Goal: Task Accomplishment & Management: Use online tool/utility

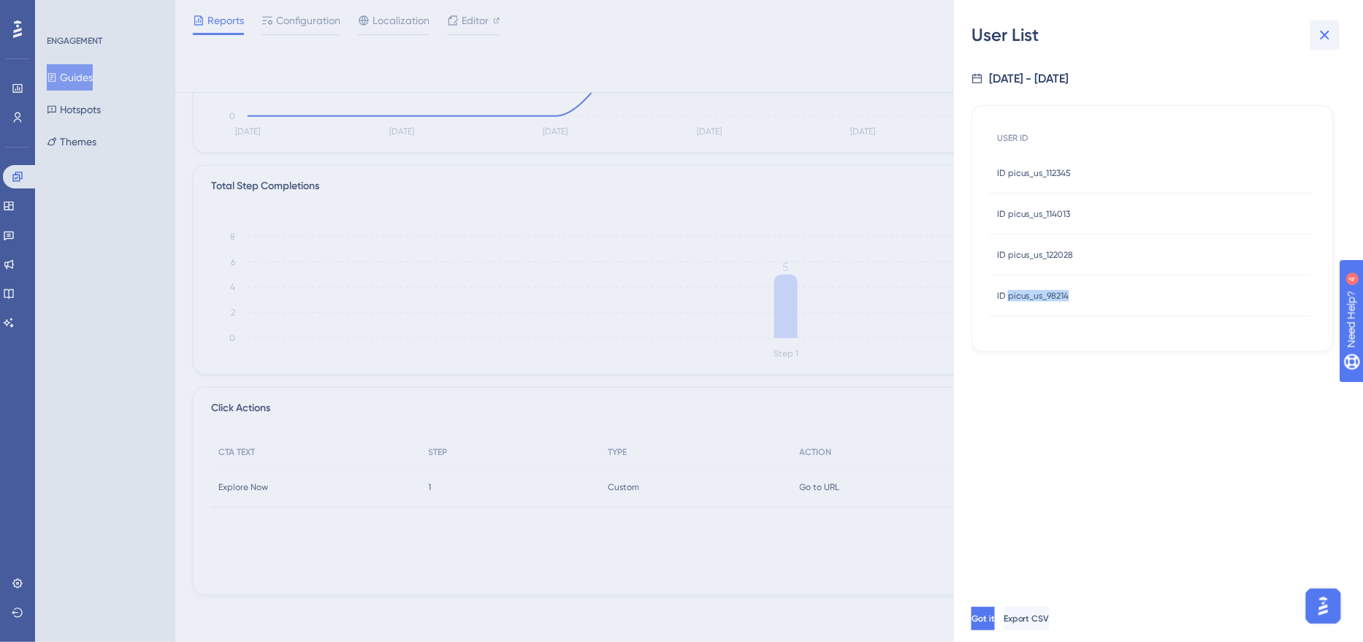
click at [1325, 42] on icon at bounding box center [1326, 35] width 18 height 18
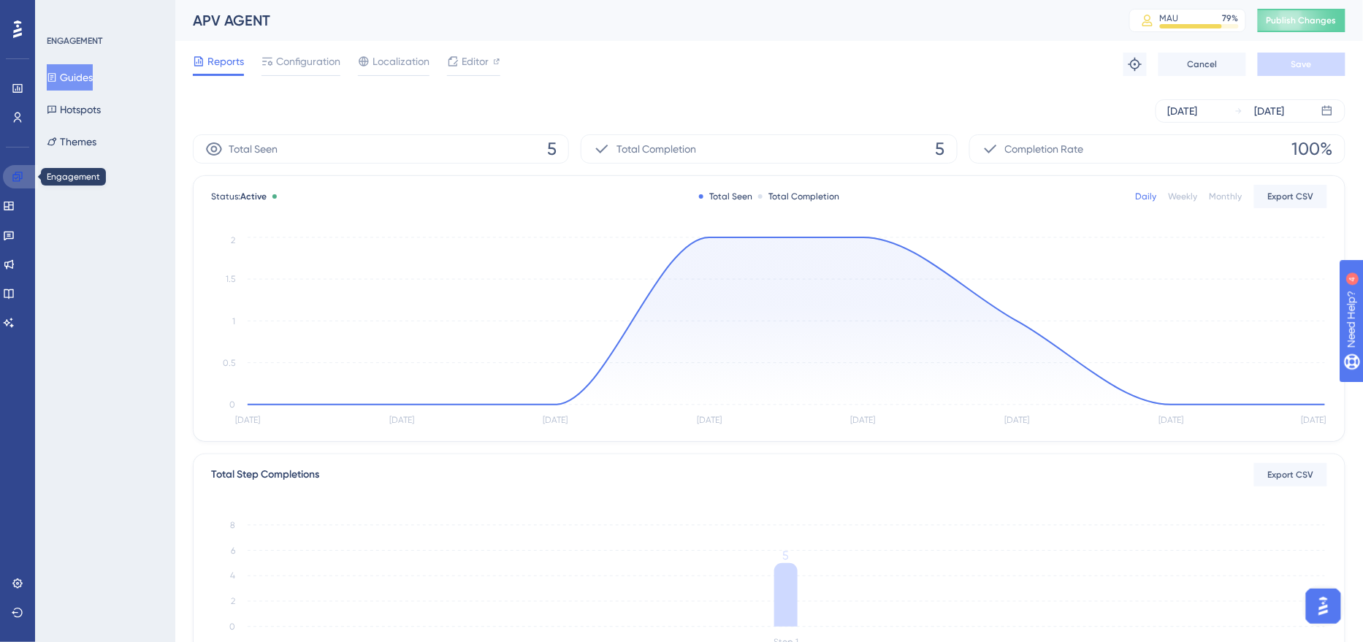
click at [19, 172] on icon at bounding box center [16, 176] width 9 height 9
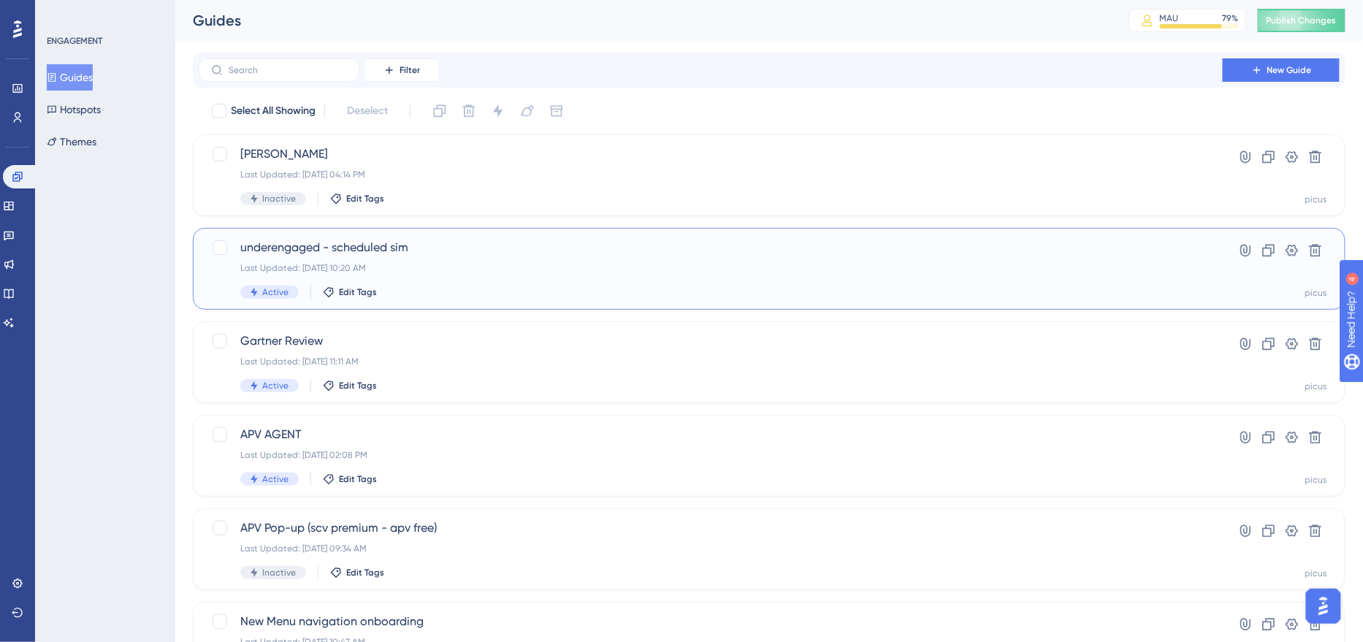
click at [438, 244] on span "underengaged - scheduled sim" at bounding box center [710, 248] width 941 height 18
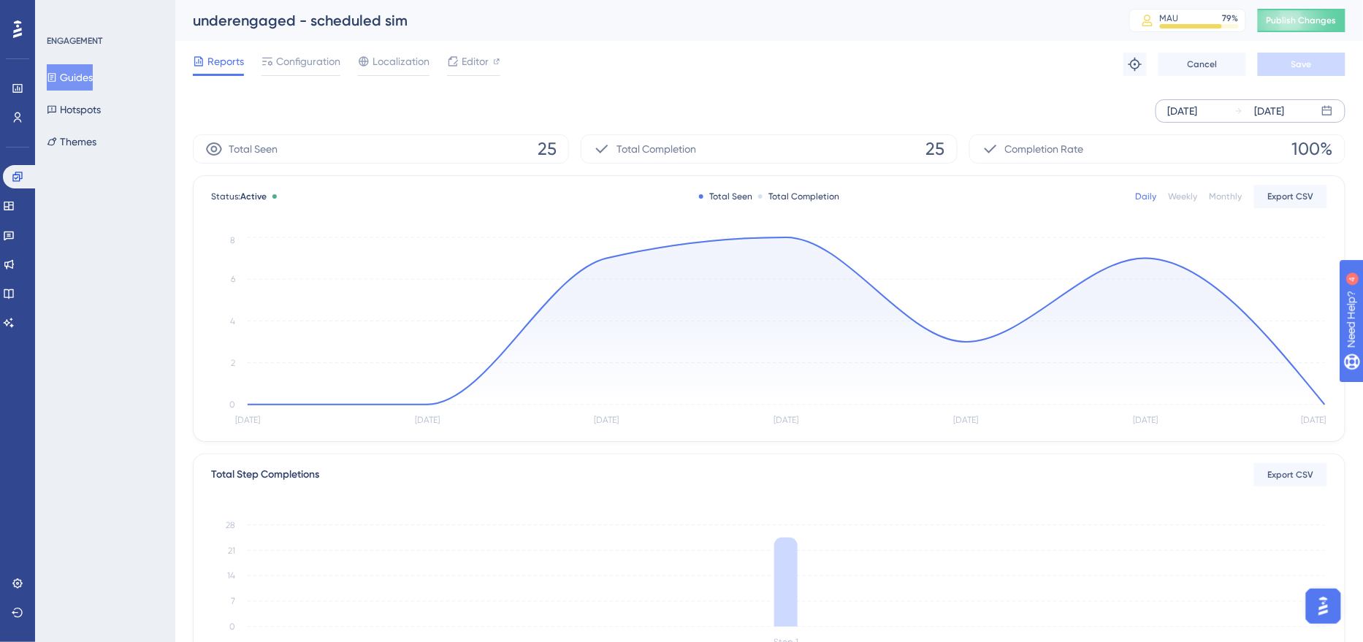
click at [1191, 115] on div "[DATE]" at bounding box center [1183, 111] width 30 height 18
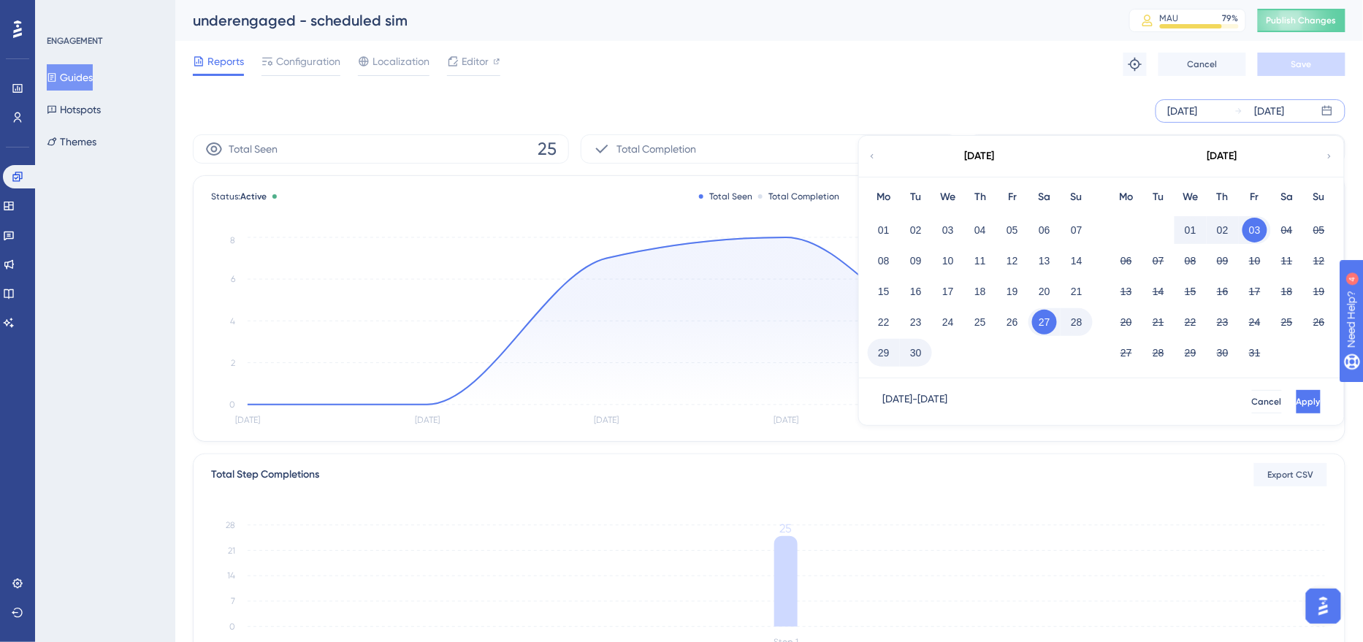
click at [889, 351] on button "29" at bounding box center [884, 352] width 25 height 25
click at [1295, 396] on span "Apply" at bounding box center [1307, 402] width 24 height 12
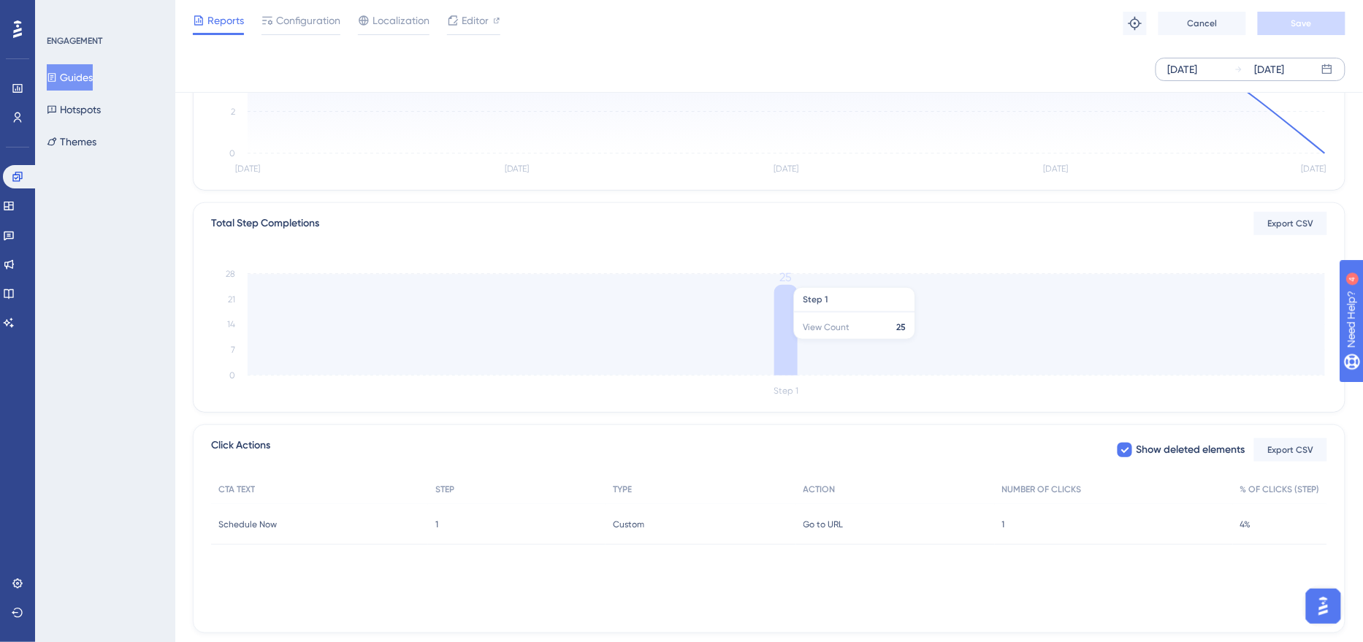
scroll to position [283, 0]
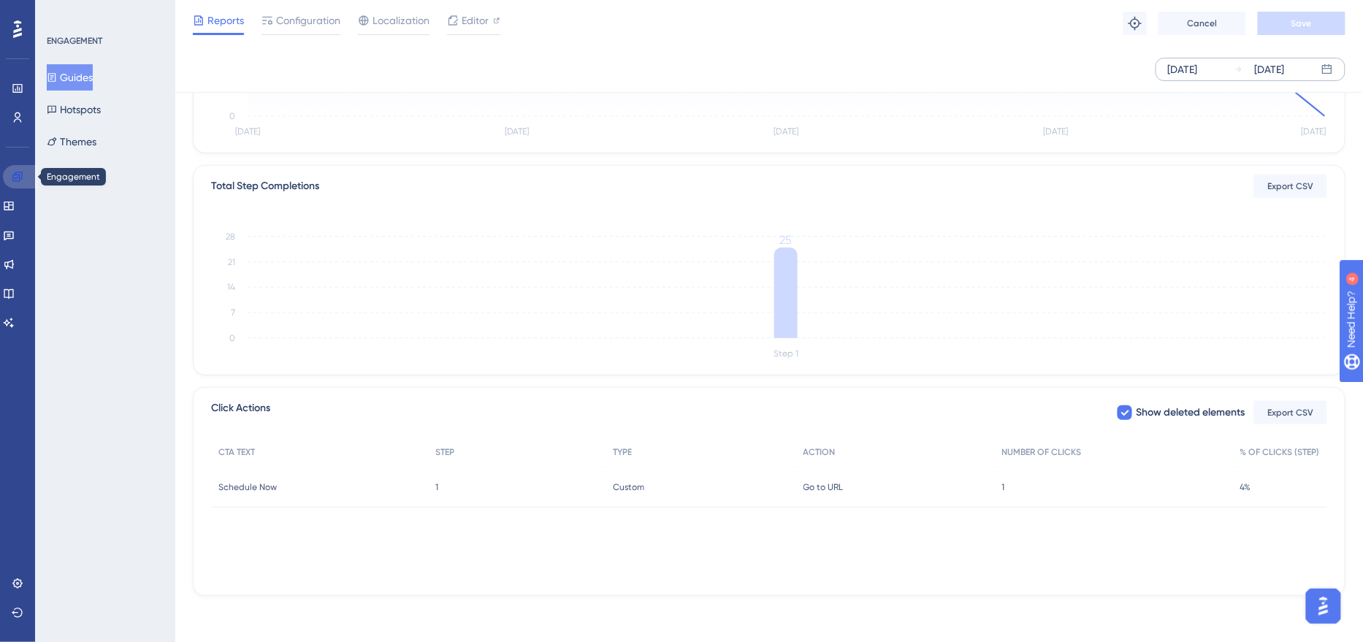
click at [20, 175] on icon at bounding box center [18, 177] width 12 height 12
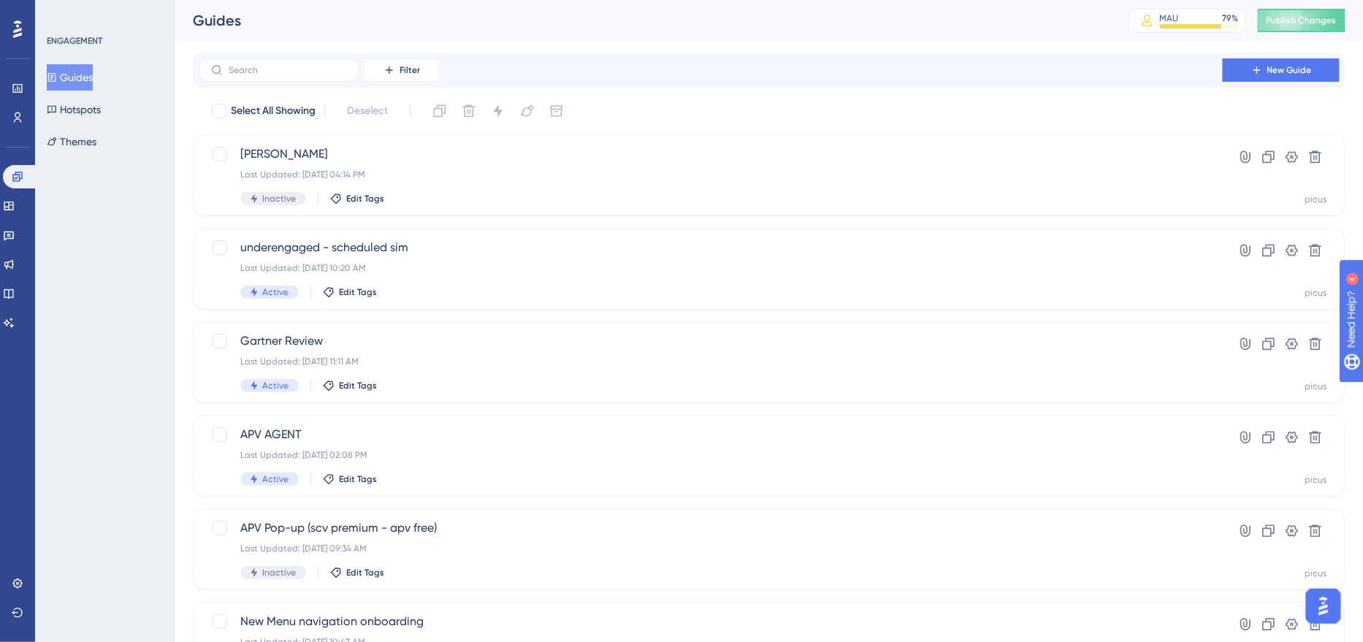
click at [20, 247] on div "Engagement Widgets Feedback Product Updates Knowledge Base AI Assistant" at bounding box center [17, 250] width 29 height 170
click at [14, 238] on icon at bounding box center [9, 236] width 10 height 9
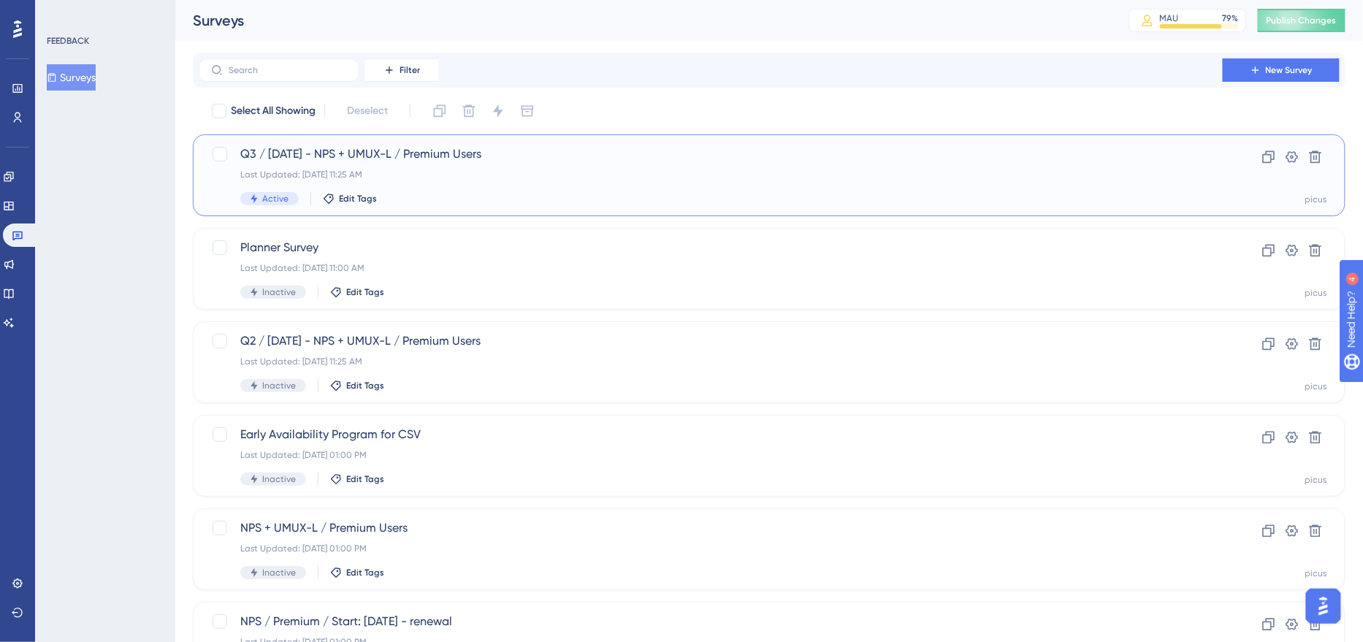
click at [491, 196] on div "Active Edit Tags" at bounding box center [710, 198] width 941 height 13
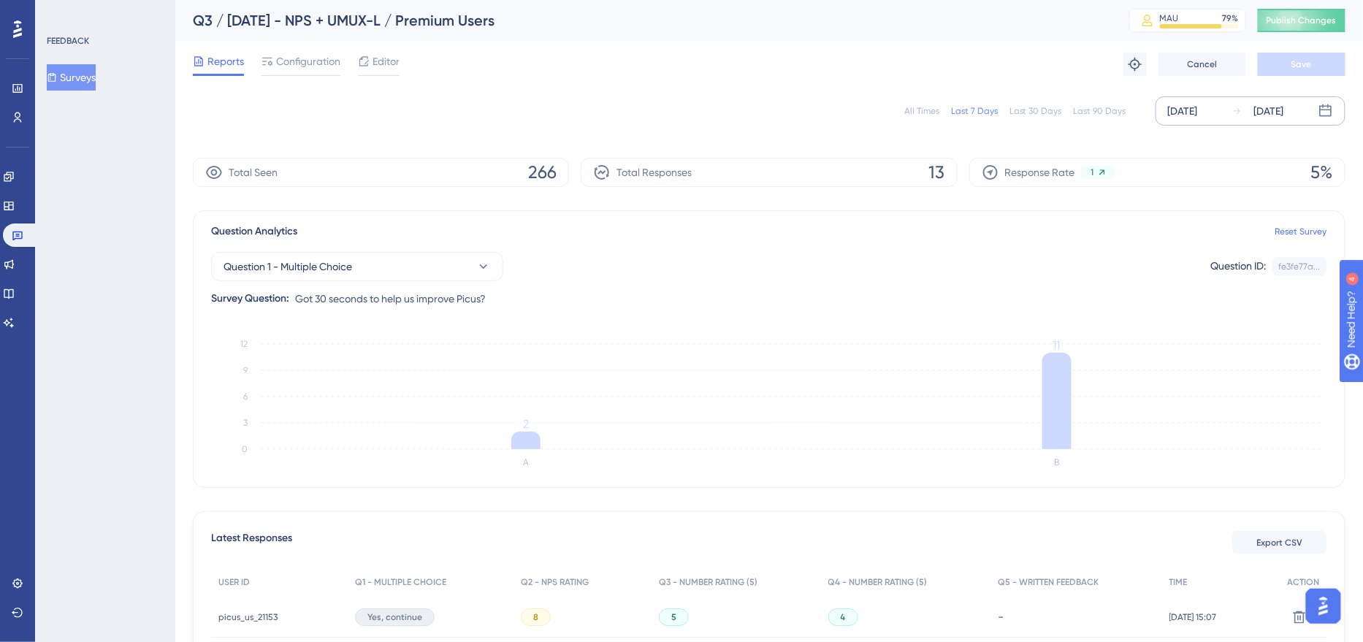
click at [1191, 109] on div "[DATE]" at bounding box center [1183, 111] width 30 height 18
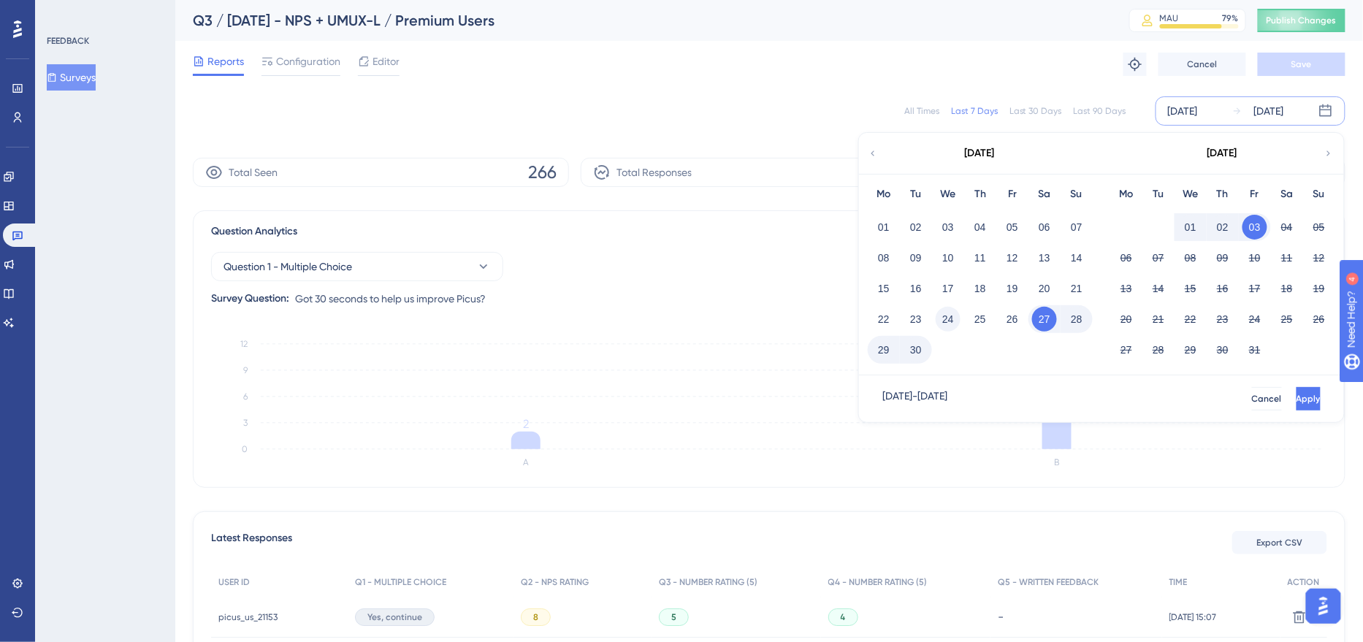
click at [948, 316] on button "24" at bounding box center [948, 319] width 25 height 25
click at [1294, 388] on button "Apply" at bounding box center [1307, 398] width 27 height 23
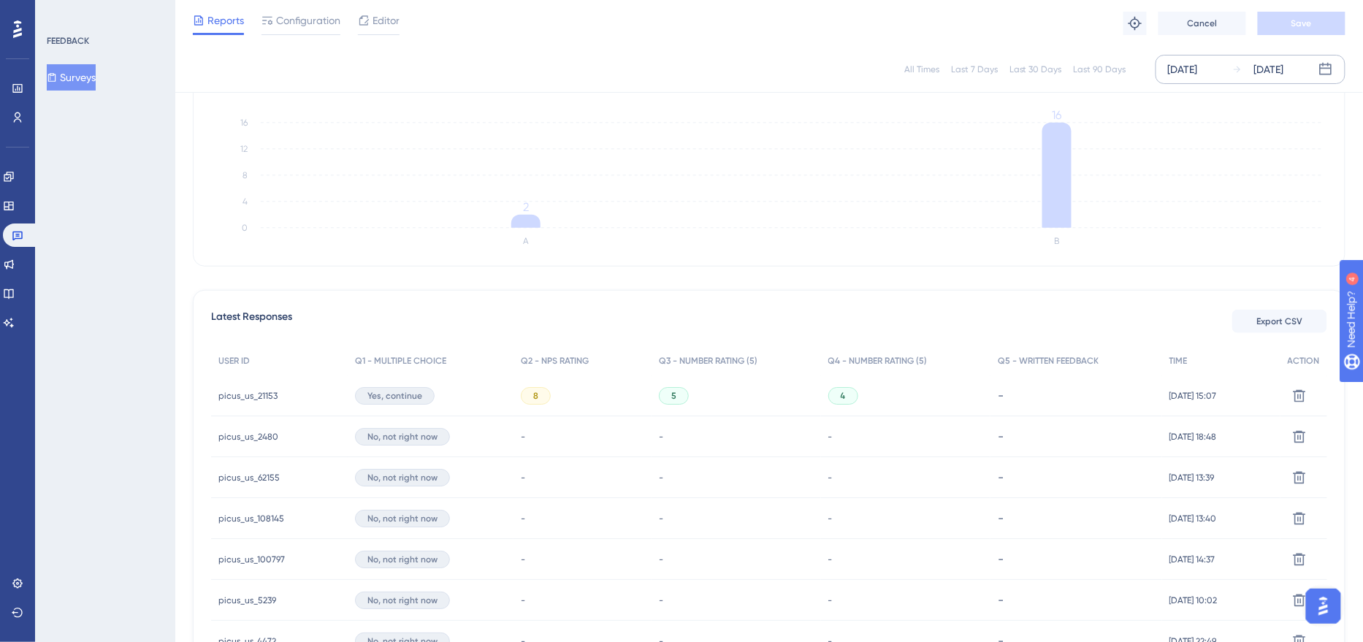
scroll to position [215, 0]
click at [1272, 331] on button "Export CSV" at bounding box center [1280, 322] width 95 height 23
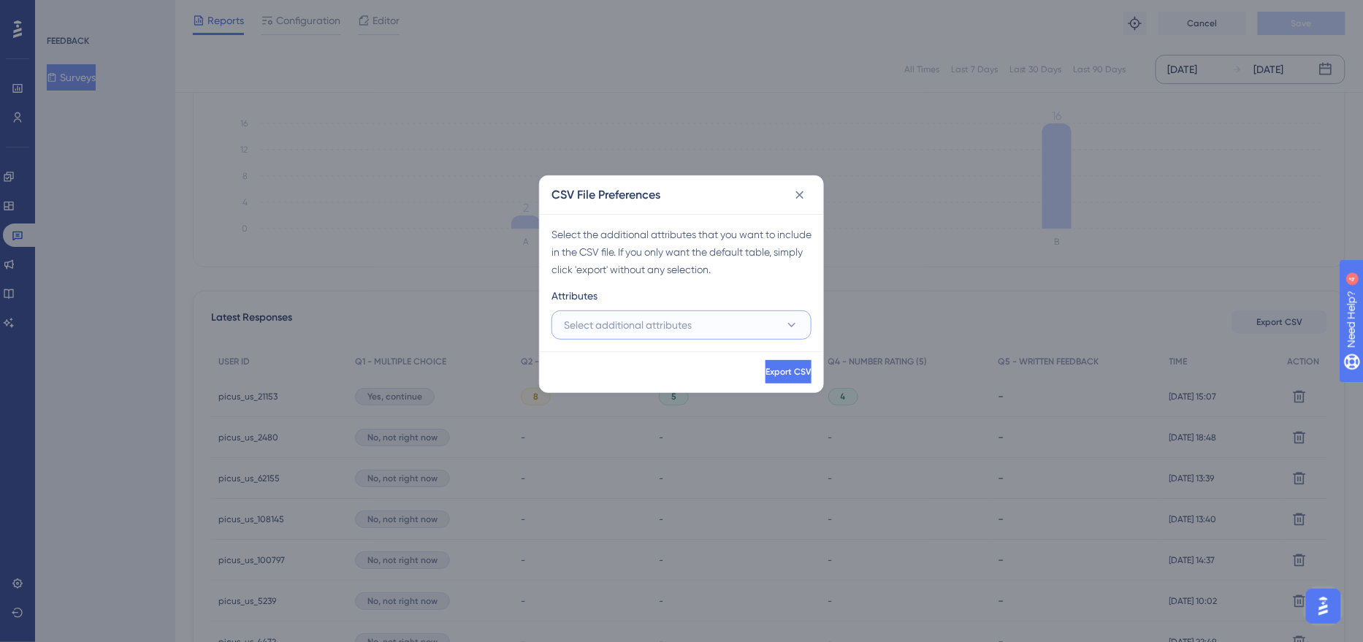
click at [713, 322] on button "Select additional attributes" at bounding box center [682, 325] width 260 height 29
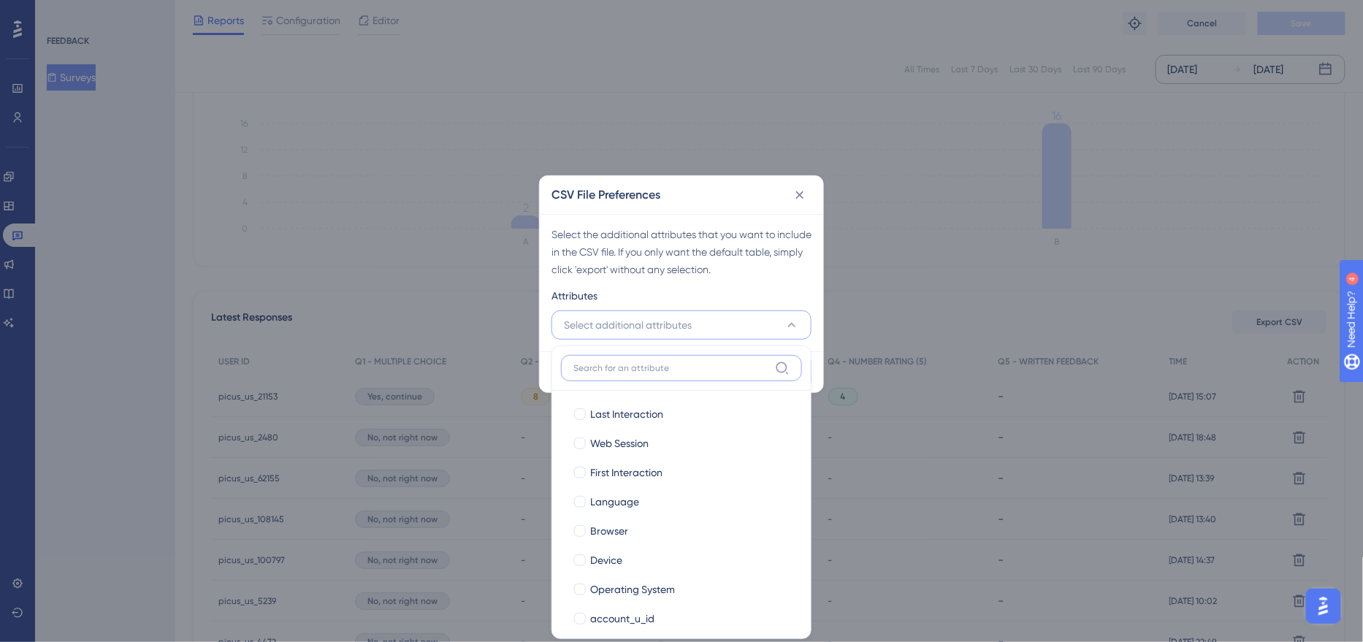
scroll to position [221, 0]
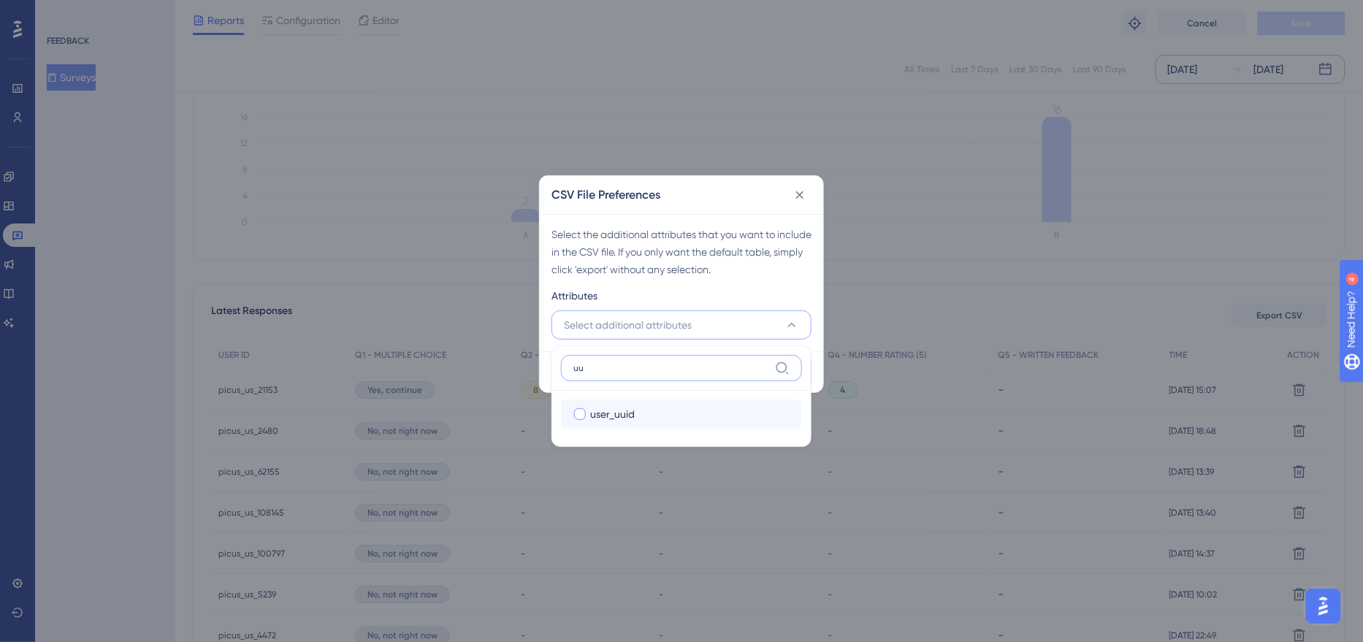
type input "uu"
click at [620, 414] on span "user_uuid" at bounding box center [612, 415] width 45 height 18
checkbox input "true"
click at [693, 292] on div "Attributes" at bounding box center [682, 298] width 260 height 23
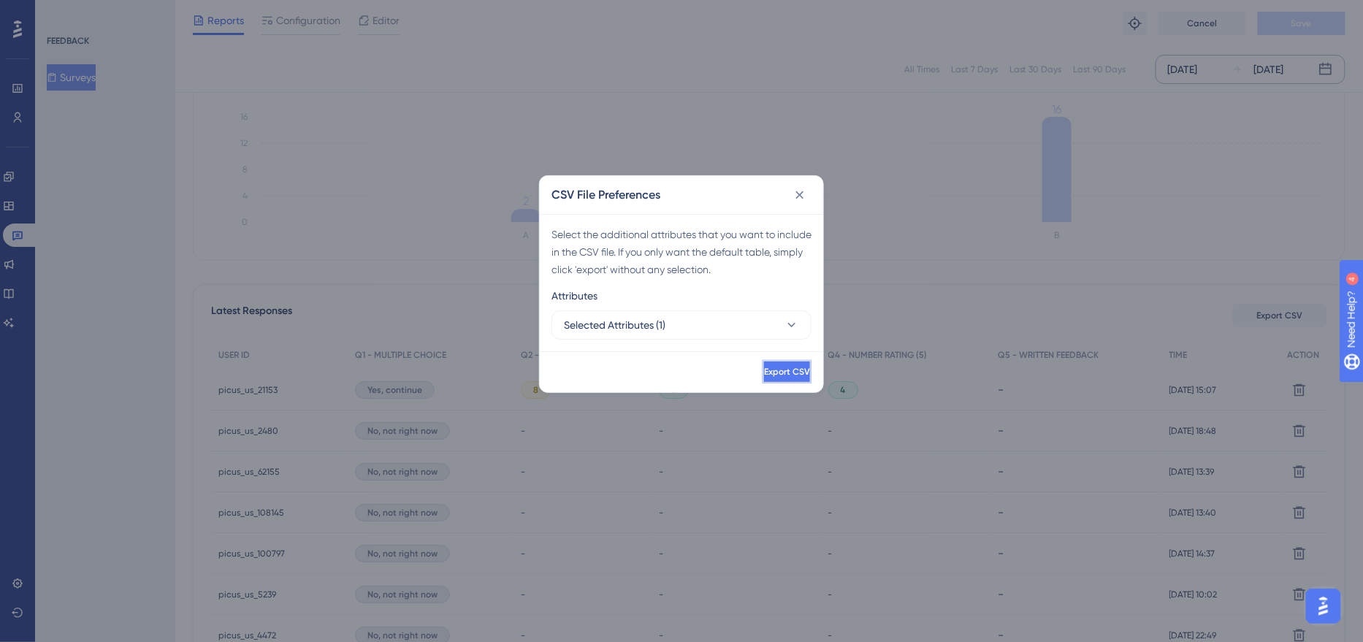
click at [764, 368] on span "Export CSV" at bounding box center [787, 372] width 46 height 12
